Goal: Information Seeking & Learning: Learn about a topic

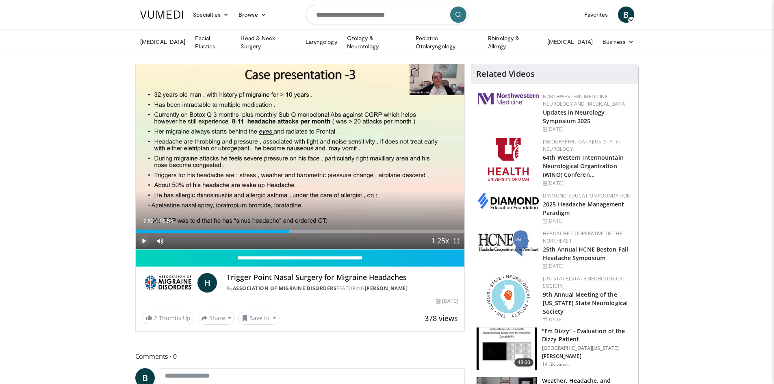
click at [145, 240] on span "Video Player" at bounding box center [144, 241] width 16 height 16
click at [318, 226] on div "Loaded : 54.15% 08:07 09:24" at bounding box center [300, 229] width 329 height 8
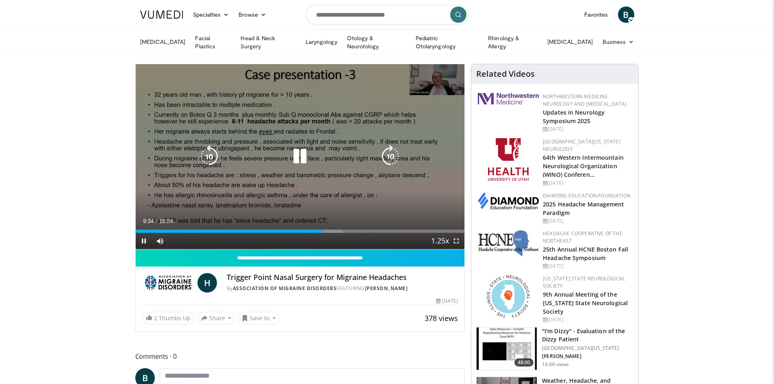
click at [301, 159] on icon "Video Player" at bounding box center [299, 156] width 23 height 23
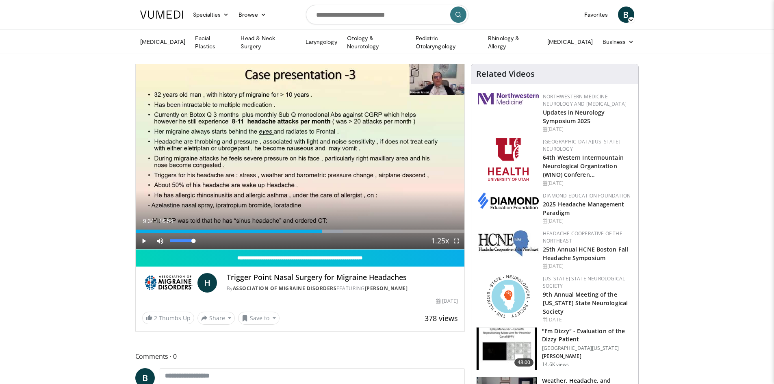
drag, startPoint x: 194, startPoint y: 238, endPoint x: 204, endPoint y: 236, distance: 10.4
click at [204, 236] on div "Mute 100%" at bounding box center [180, 241] width 57 height 16
click at [142, 238] on span "Video Player" at bounding box center [144, 241] width 16 height 16
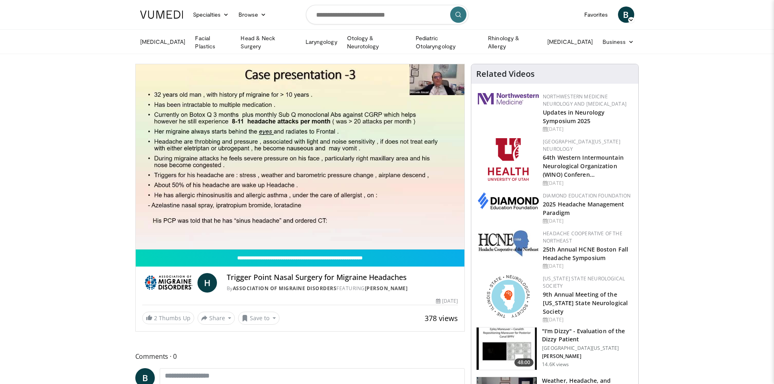
click at [349, 229] on div "10 seconds Tap to unmute" at bounding box center [300, 156] width 329 height 185
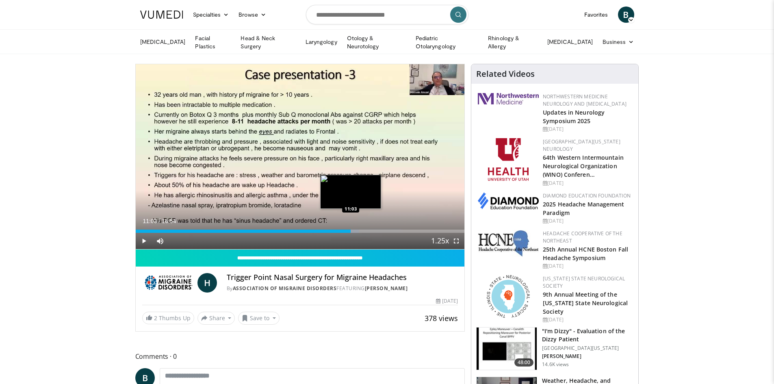
click at [351, 230] on div "Loaded : 67.93% 11:03 11:03" at bounding box center [300, 231] width 329 height 3
click at [354, 230] on div "Progress Bar" at bounding box center [356, 231] width 31 height 3
click at [145, 237] on span "Video Player" at bounding box center [144, 241] width 16 height 16
click at [141, 240] on span "Video Player" at bounding box center [144, 241] width 16 height 16
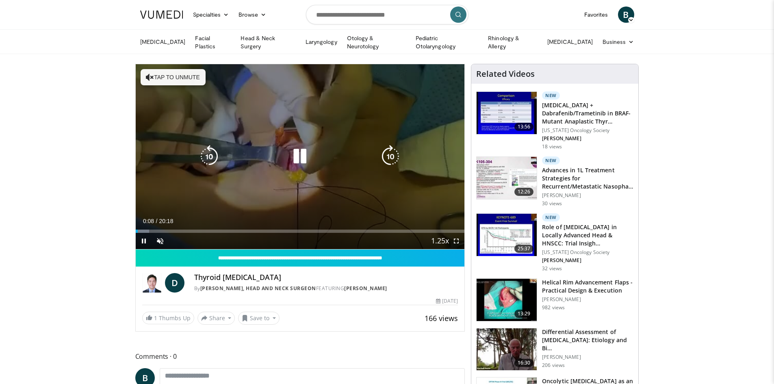
click at [183, 65] on div "10 seconds Tap to unmute" at bounding box center [300, 156] width 329 height 185
click at [183, 74] on button "Tap to unmute" at bounding box center [173, 77] width 65 height 16
click at [306, 150] on icon "Video Player" at bounding box center [299, 156] width 23 height 23
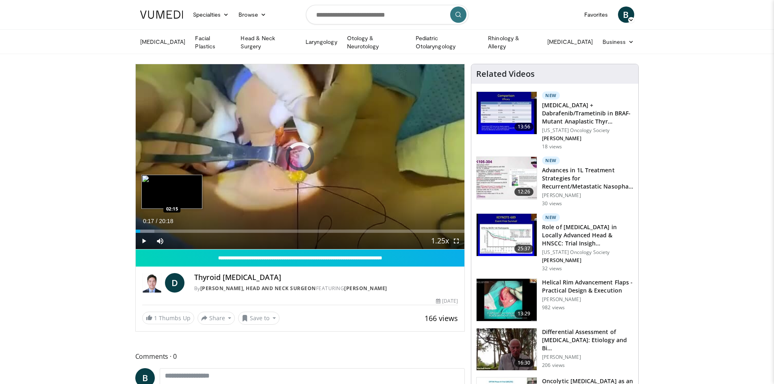
click at [172, 227] on div "Loaded : 5.73% 00:17 02:15" at bounding box center [300, 229] width 329 height 8
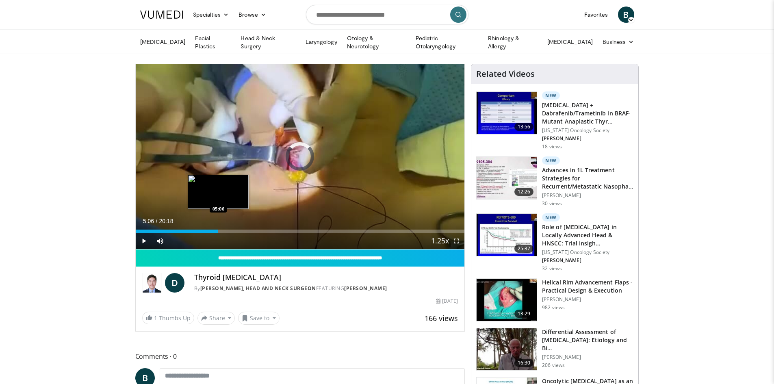
click at [218, 230] on div "Loaded : 12.31% 05:06 05:06" at bounding box center [300, 231] width 329 height 3
click at [237, 230] on div "Progress Bar" at bounding box center [228, 231] width 22 height 3
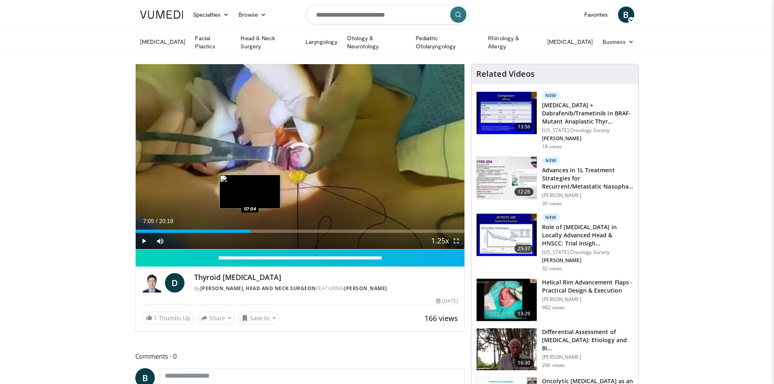
click at [250, 230] on div "Loaded : 31.96% 07:05 07:04" at bounding box center [300, 231] width 329 height 3
click at [270, 230] on div "Loaded : 40.16% 07:08 08:17" at bounding box center [300, 231] width 329 height 3
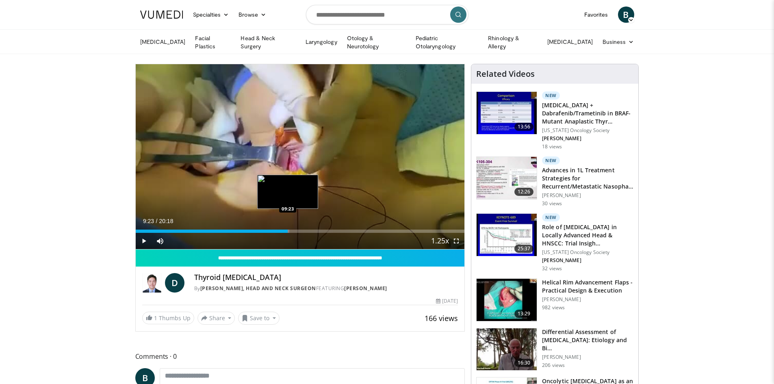
click at [288, 230] on div "Loaded : 46.72% 09:23 09:23" at bounding box center [300, 231] width 329 height 3
click at [302, 230] on div "Progress Bar" at bounding box center [292, 231] width 25 height 3
click at [320, 233] on div "Current Time 10:30 / Duration 20:18 Pause Skip Backward Skip Forward Mute 75% L…" at bounding box center [300, 241] width 329 height 16
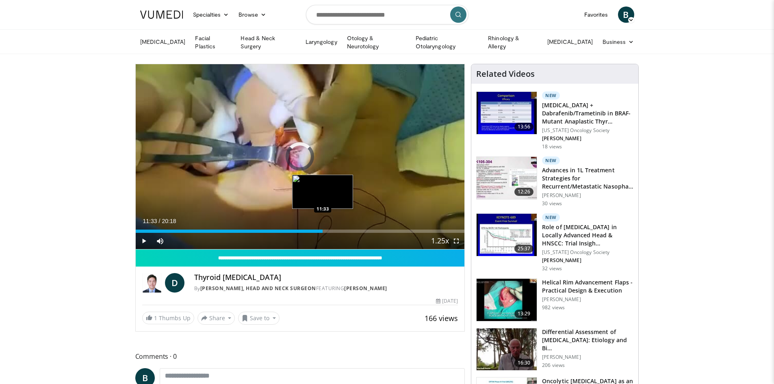
click at [323, 230] on div "Loaded : 56.65% 11:33 11:33" at bounding box center [300, 231] width 329 height 3
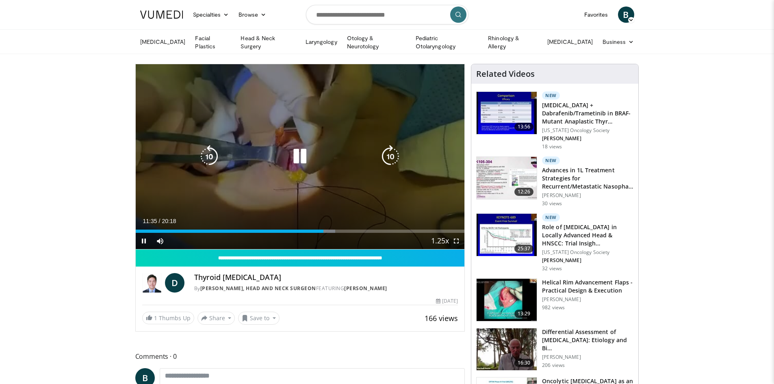
click at [333, 228] on video-js "**********" at bounding box center [300, 156] width 329 height 185
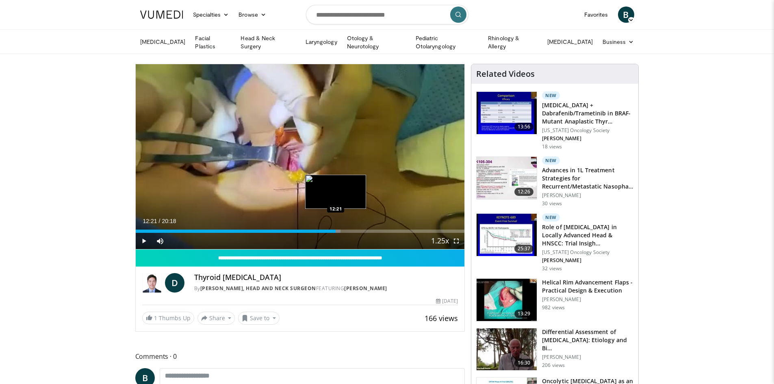
click at [336, 230] on div "Loaded : 62.29% 12:21 12:21" at bounding box center [300, 231] width 329 height 3
click at [359, 233] on div "Current Time 12:55 / Duration 20:18 Pause Skip Backward Skip Forward Mute 75% L…" at bounding box center [300, 241] width 329 height 16
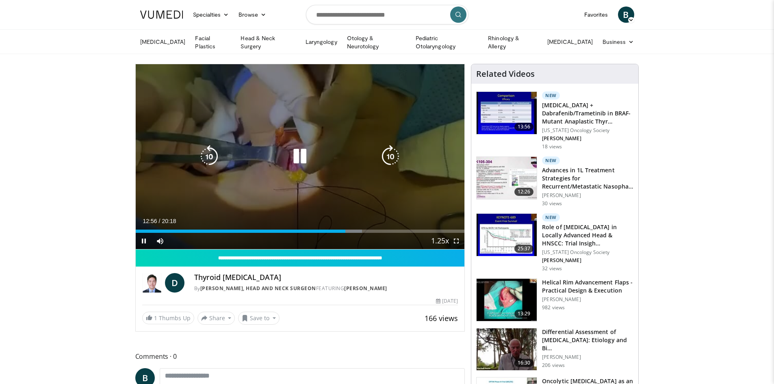
click at [361, 228] on video-js "**********" at bounding box center [300, 156] width 329 height 185
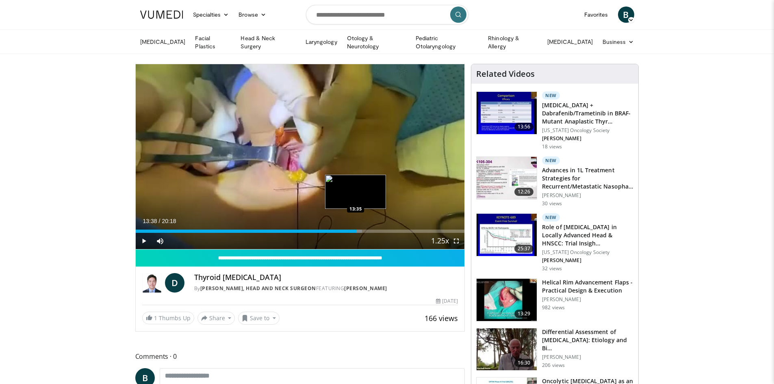
click at [356, 230] on div "Loaded : 68.85% 13:38 13:35" at bounding box center [300, 231] width 329 height 3
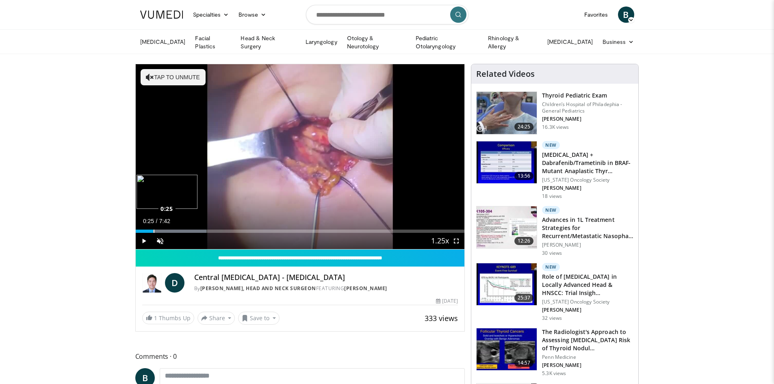
click at [153, 230] on div "Loaded : 21.59% 0:25 0:25" at bounding box center [300, 231] width 329 height 3
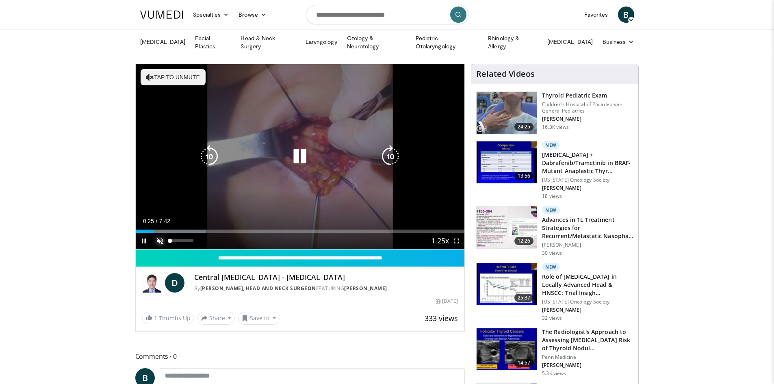
click at [159, 239] on span "Video Player" at bounding box center [160, 241] width 16 height 16
click at [295, 153] on icon "Video Player" at bounding box center [299, 156] width 23 height 23
click at [299, 153] on icon "Video Player" at bounding box center [299, 156] width 23 height 23
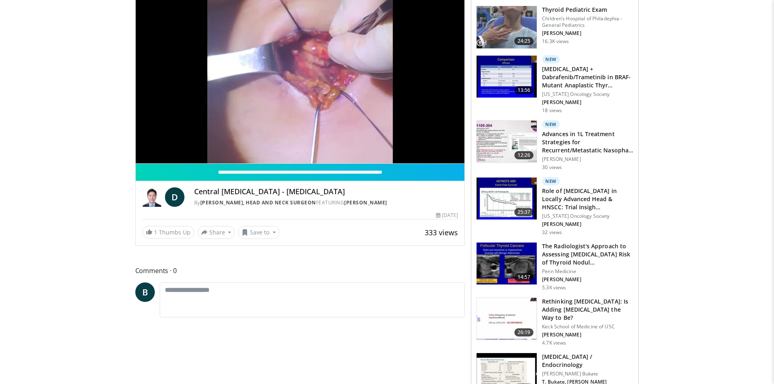
scroll to position [122, 0]
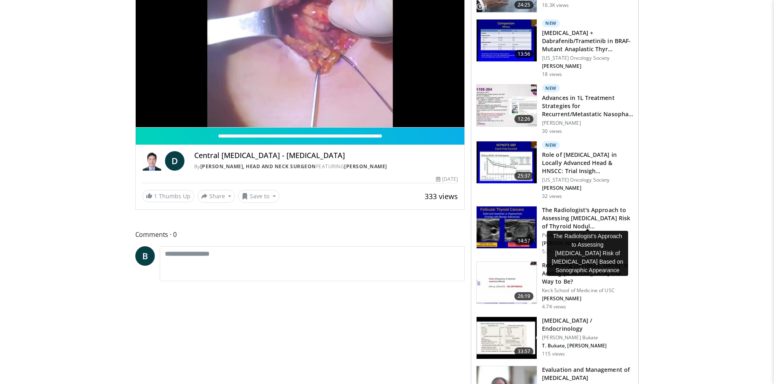
click at [569, 209] on h3 "The Radiologist's Approach to Assessing Cancer Risk of Thyroid Nodul…" at bounding box center [587, 218] width 91 height 24
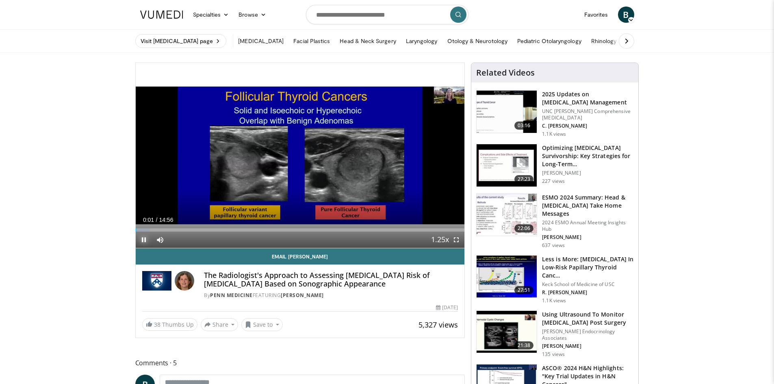
click at [145, 238] on span "Video Player" at bounding box center [144, 240] width 16 height 16
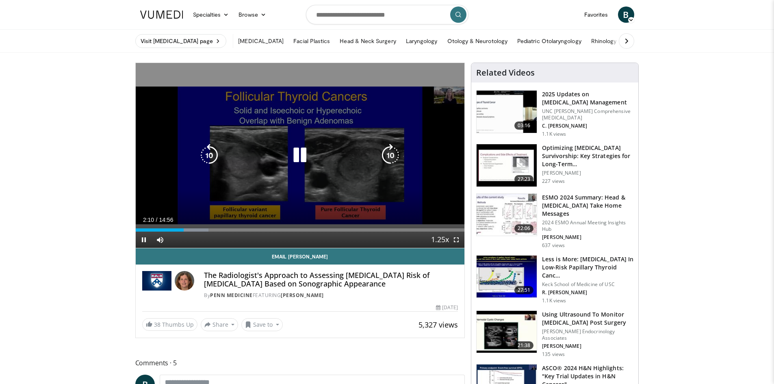
click at [297, 150] on icon "Video Player" at bounding box center [299, 155] width 23 height 23
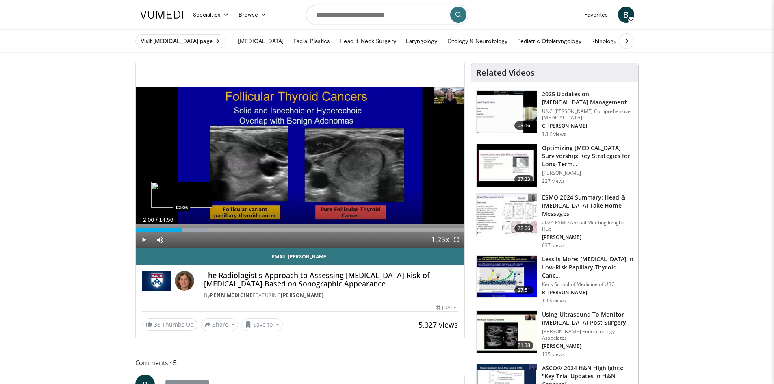
click at [182, 230] on div "02:06" at bounding box center [159, 229] width 46 height 3
click at [143, 240] on span "Video Player" at bounding box center [144, 240] width 16 height 16
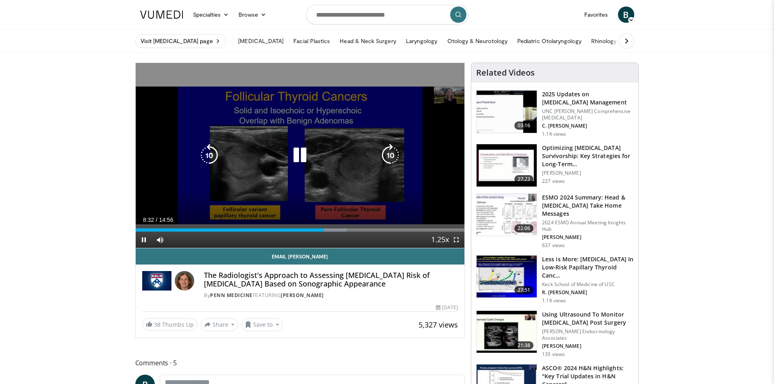
click at [302, 155] on icon "Video Player" at bounding box center [299, 155] width 23 height 23
